Goal: Task Accomplishment & Management: Use online tool/utility

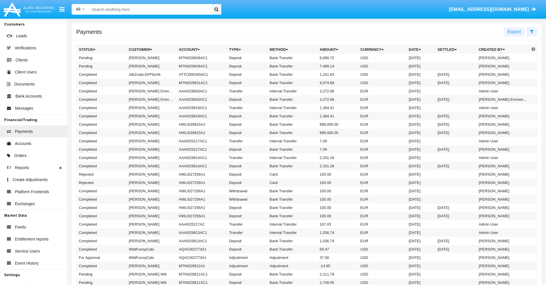
click at [532, 31] on icon at bounding box center [532, 31] width 4 height 5
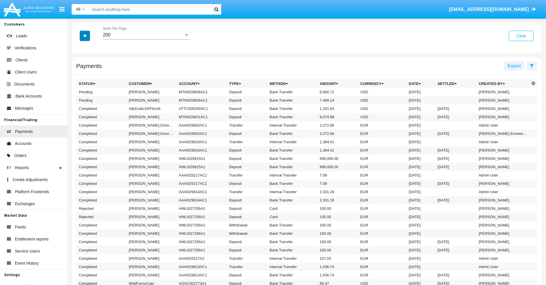
click at [85, 36] on icon "button" at bounding box center [84, 36] width 3 height 4
click at [90, 48] on span "Status" at bounding box center [89, 47] width 13 height 7
click at [79, 50] on input "Status" at bounding box center [79, 50] width 0 height 0
checkbox input "true"
click at [85, 36] on icon "button" at bounding box center [84, 36] width 3 height 4
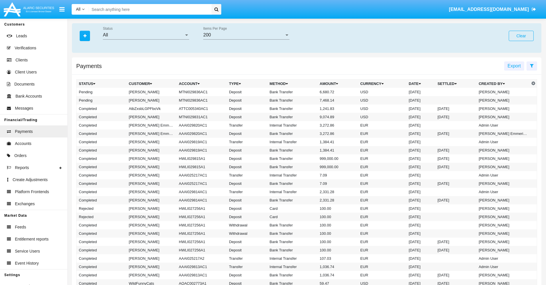
click at [146, 35] on div "All" at bounding box center [143, 34] width 81 height 5
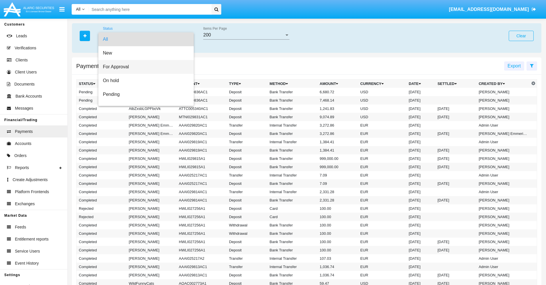
click at [144, 67] on span "For Approval" at bounding box center [146, 67] width 86 height 14
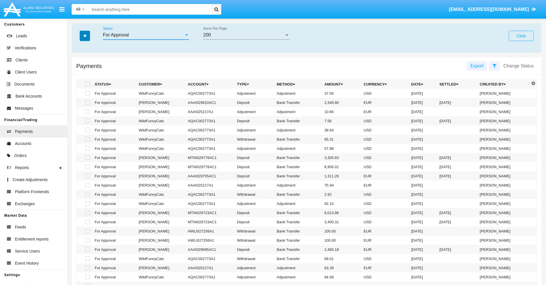
click at [85, 36] on icon "button" at bounding box center [84, 36] width 3 height 4
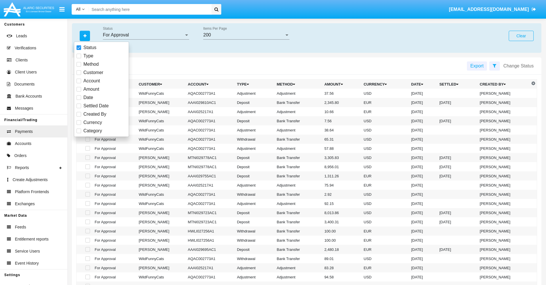
click at [93, 122] on span "Currency" at bounding box center [92, 122] width 19 height 7
click at [79, 125] on input "Currency" at bounding box center [79, 125] width 0 height 0
checkbox input "true"
click at [85, 36] on icon "button" at bounding box center [84, 36] width 3 height 4
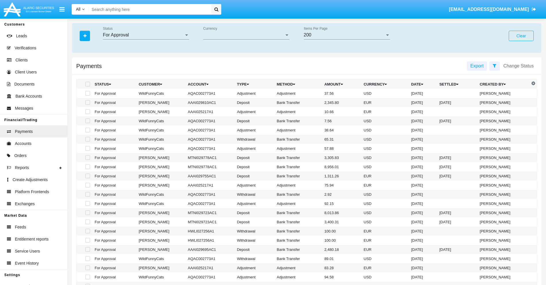
click at [246, 35] on span "Currency" at bounding box center [243, 34] width 81 height 5
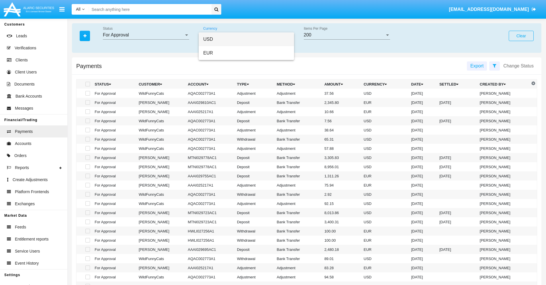
click at [246, 39] on span "USD" at bounding box center [246, 39] width 86 height 14
